Goal: Contribute content

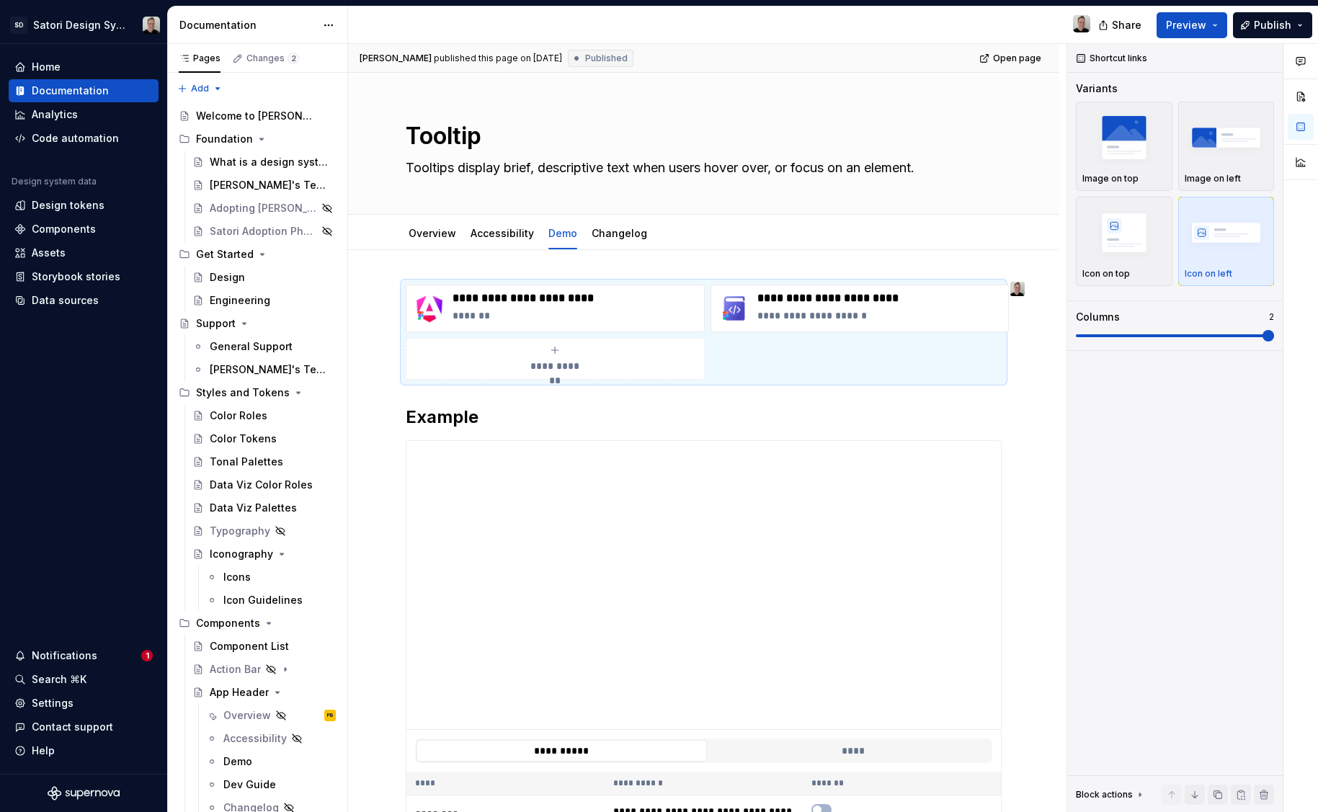
scroll to position [4640, 0]
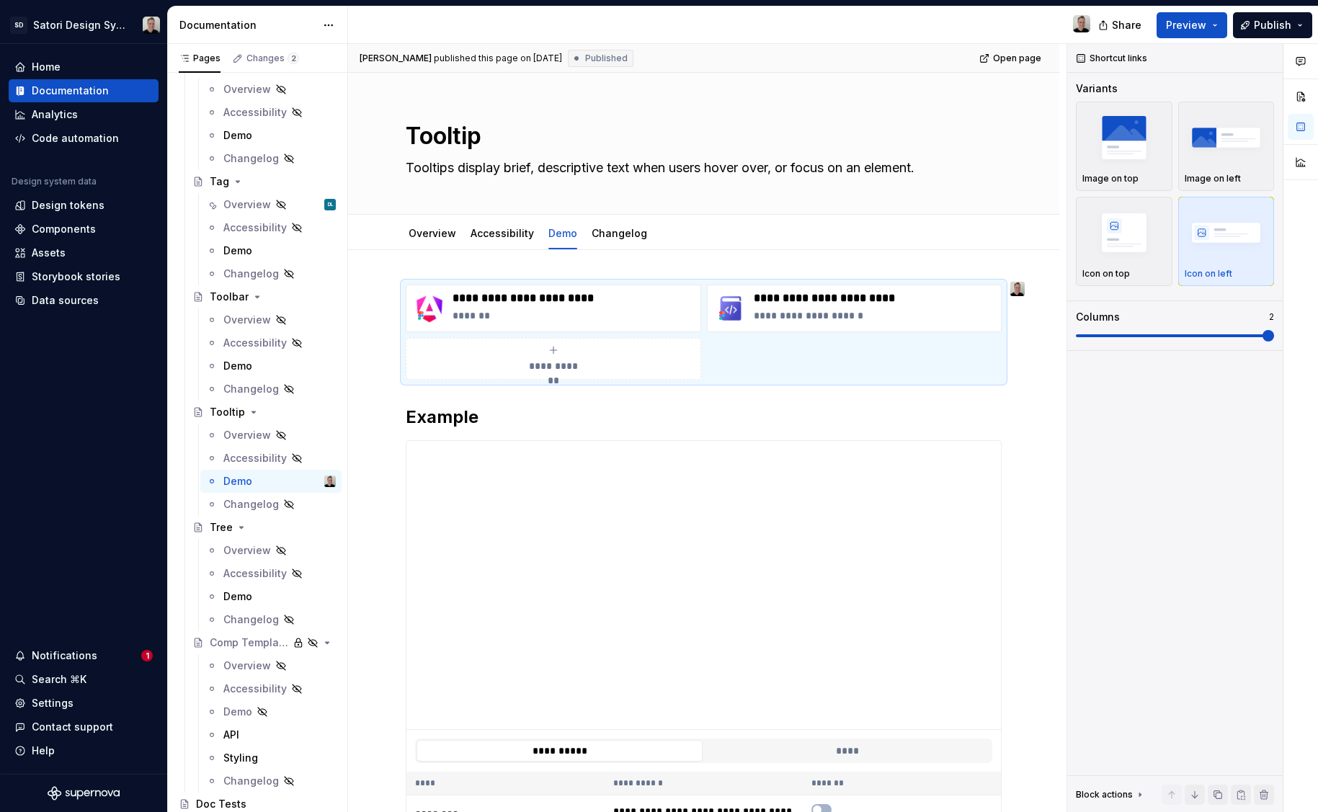
type textarea "*"
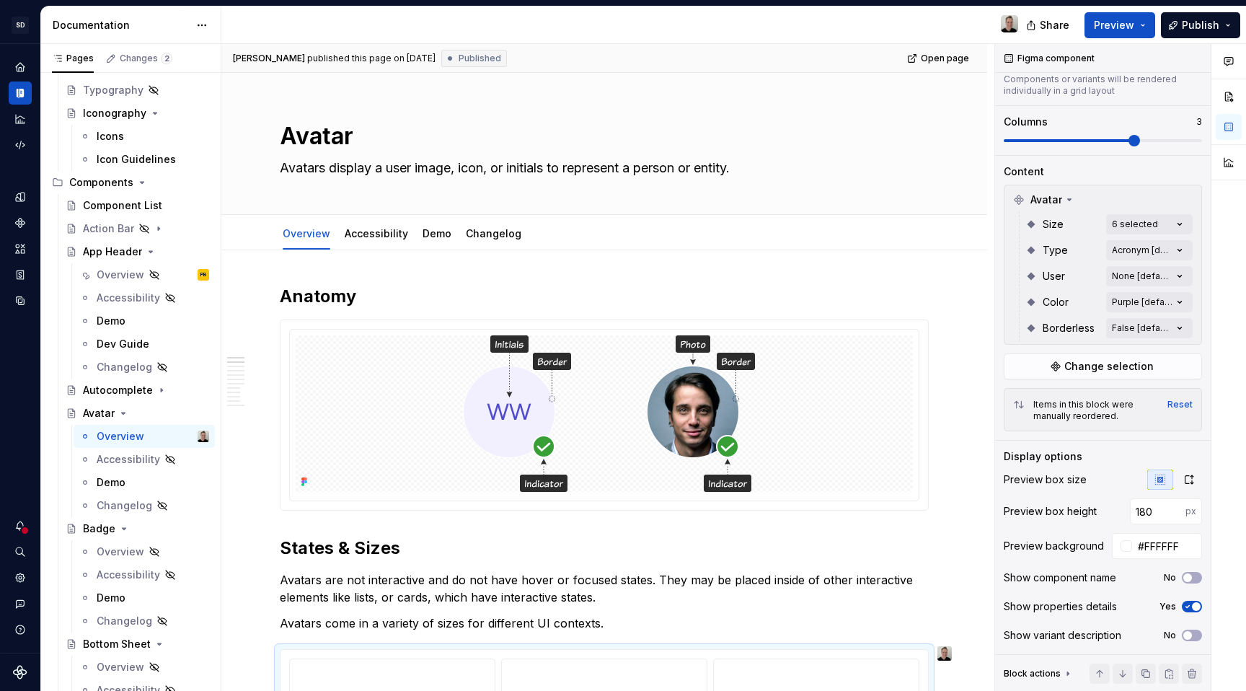
scroll to position [964, 0]
type textarea "*"
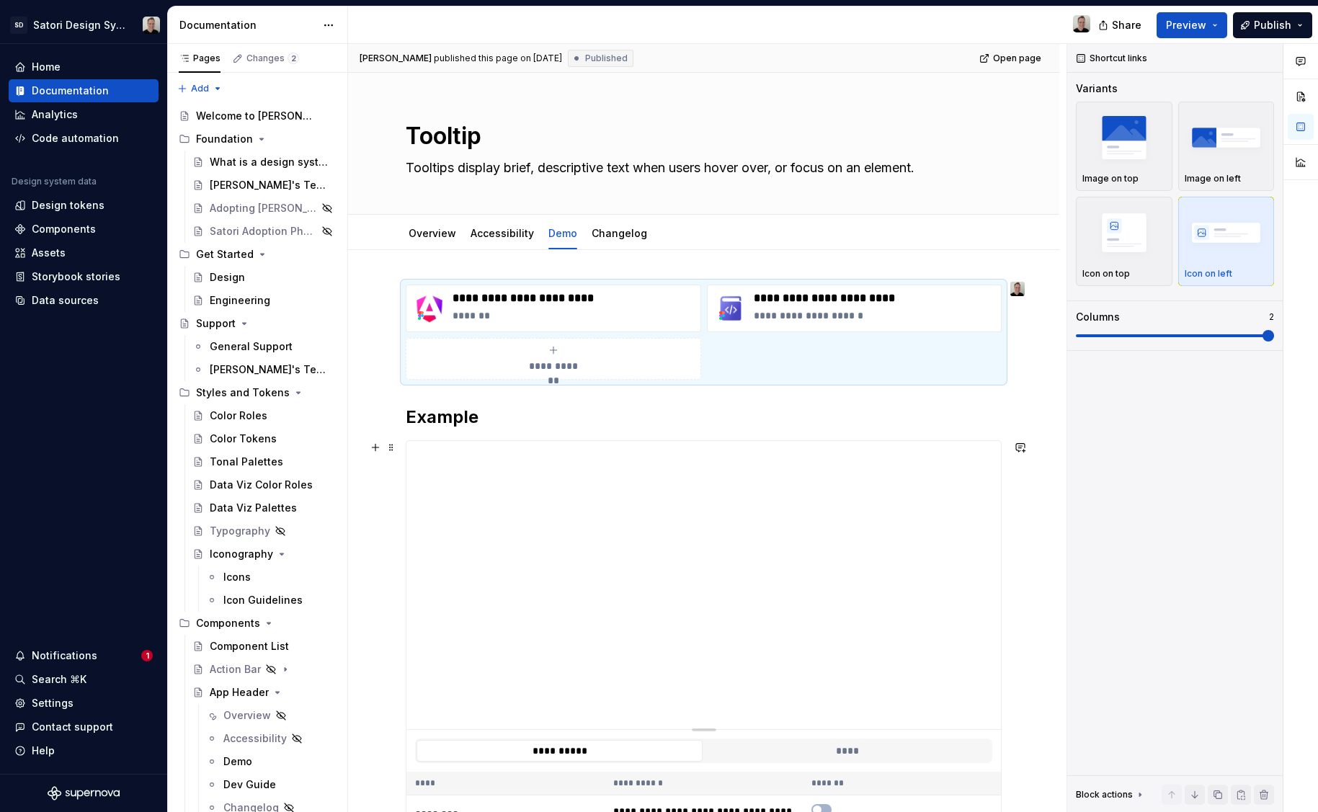
scroll to position [4640, 0]
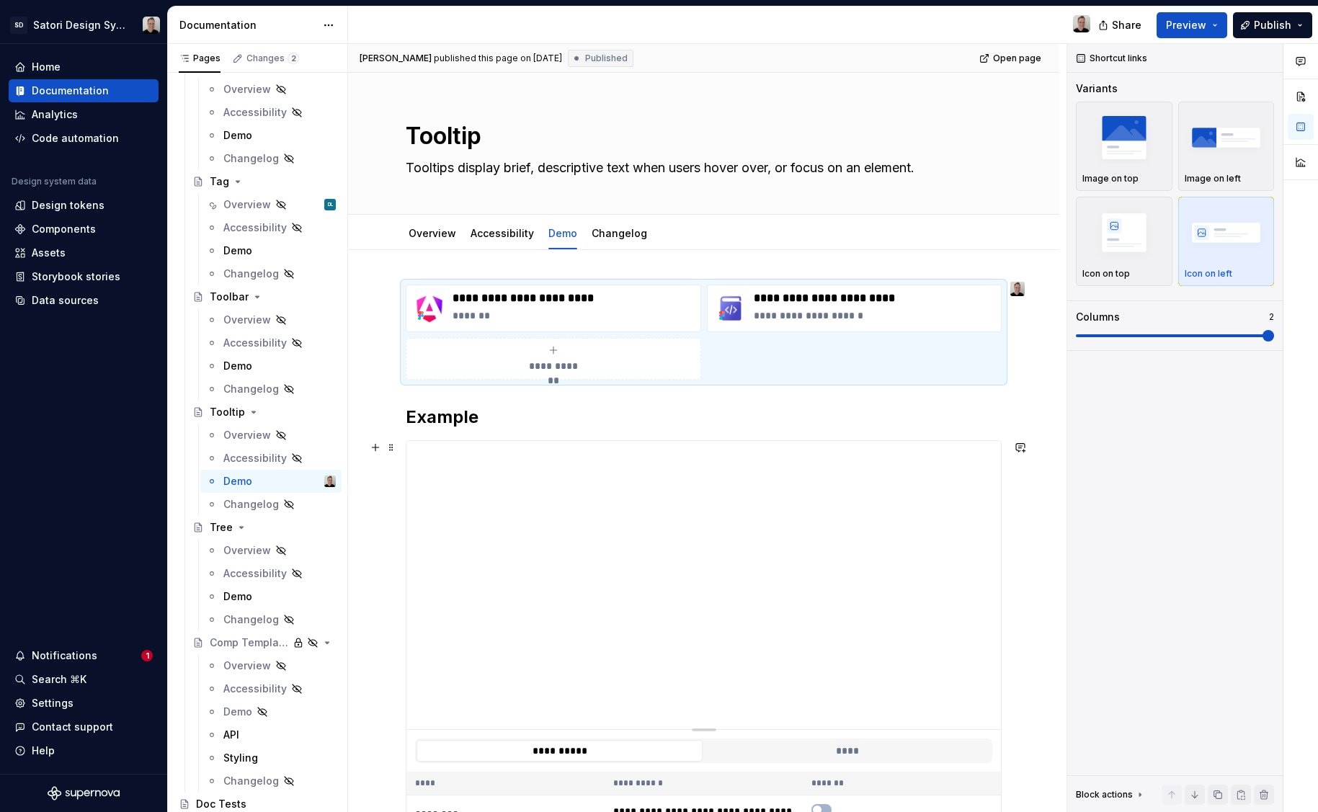
type textarea "*"
